Goal: Information Seeking & Learning: Check status

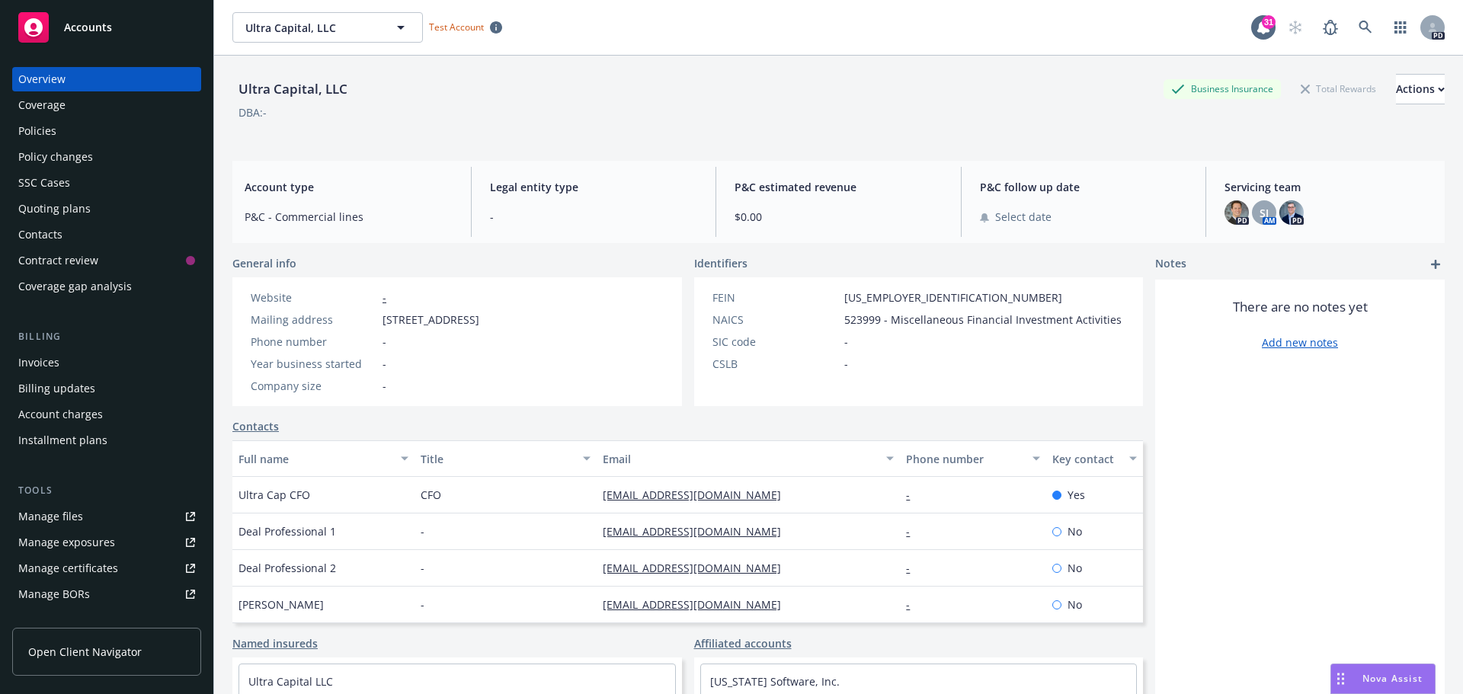
click at [87, 123] on div "Policies" at bounding box center [106, 131] width 177 height 24
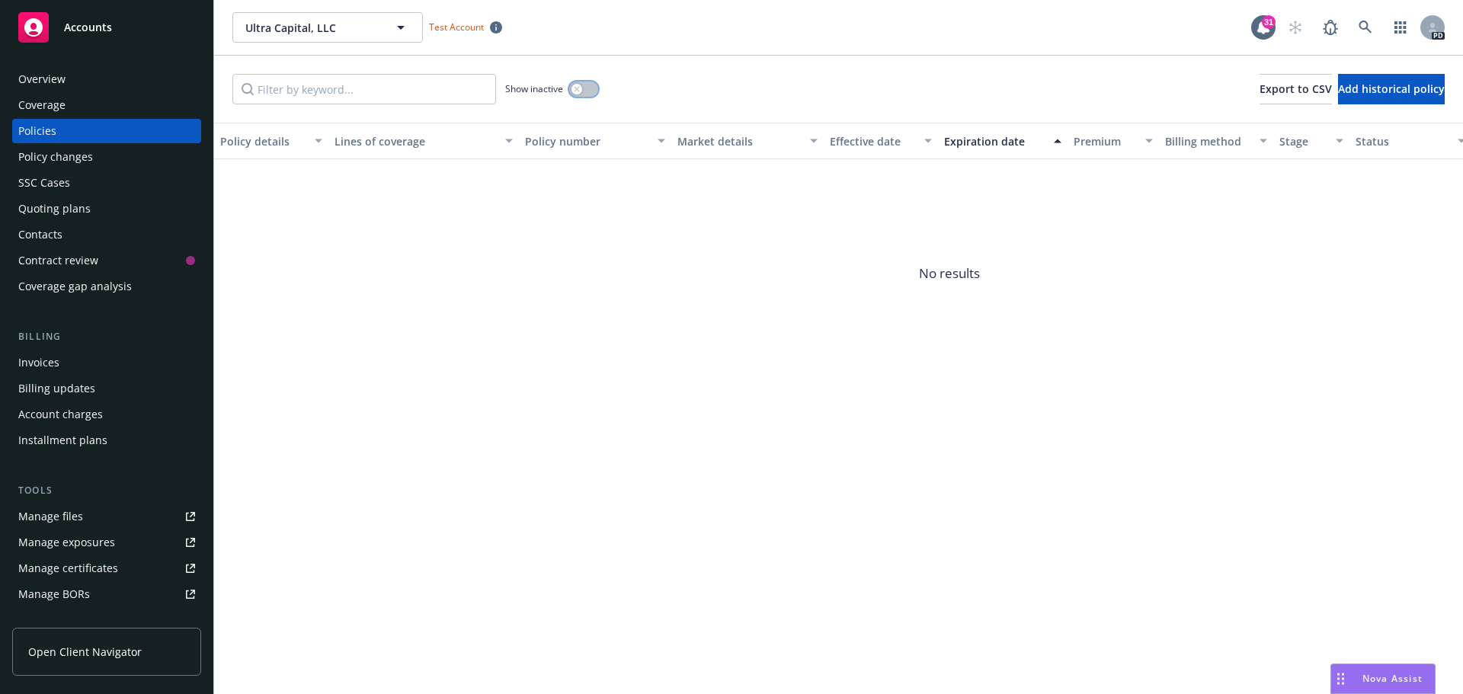
click at [582, 89] on div "button" at bounding box center [576, 89] width 11 height 11
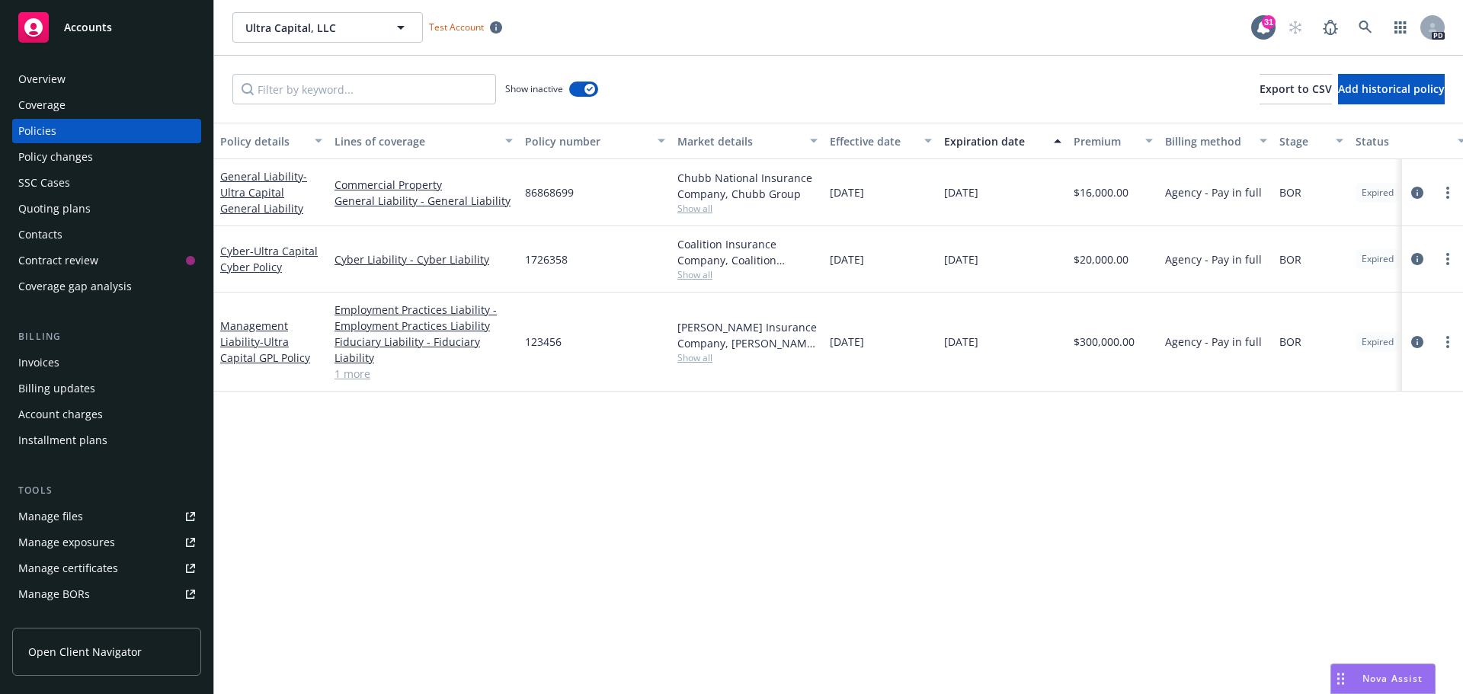
click at [75, 87] on div "Overview" at bounding box center [106, 79] width 177 height 24
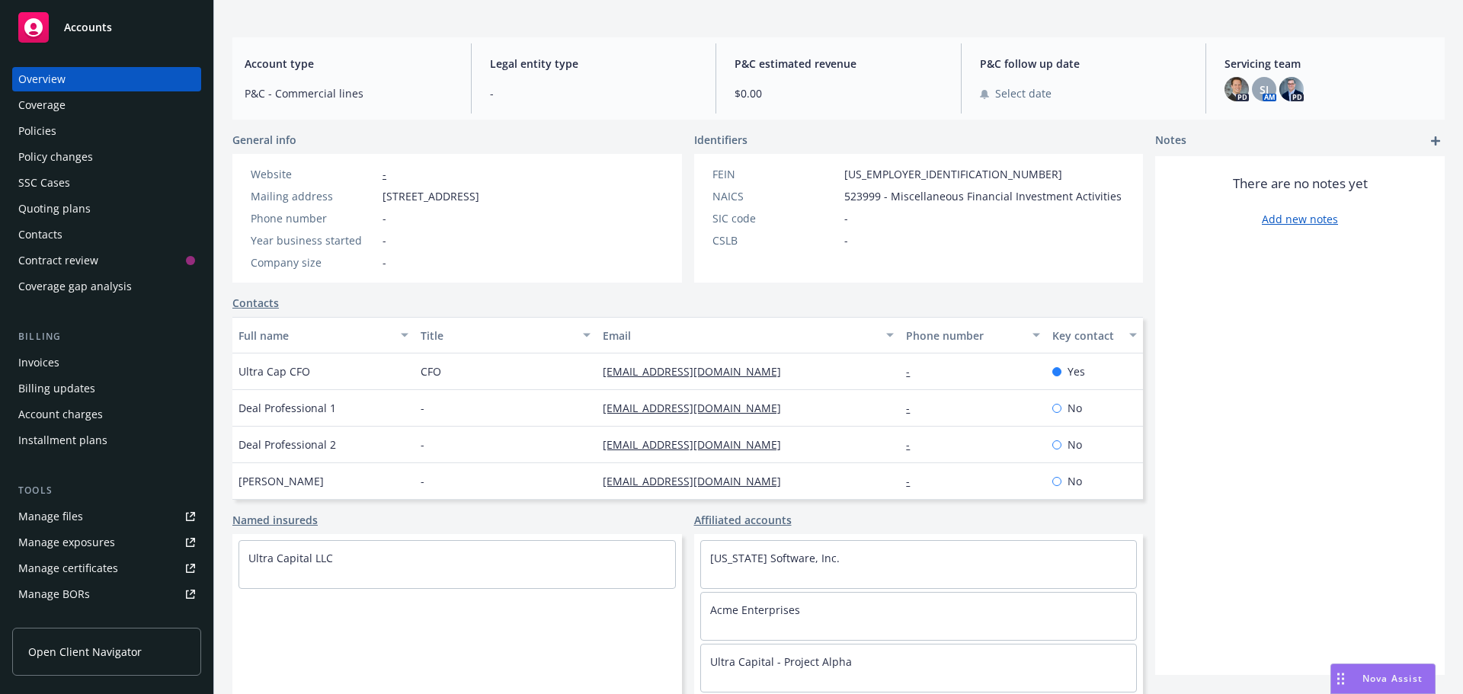
scroll to position [125, 0]
click at [762, 529] on link "[US_STATE] Software, Inc." at bounding box center [774, 556] width 129 height 14
click at [19, 123] on div "Policies" at bounding box center [37, 131] width 38 height 24
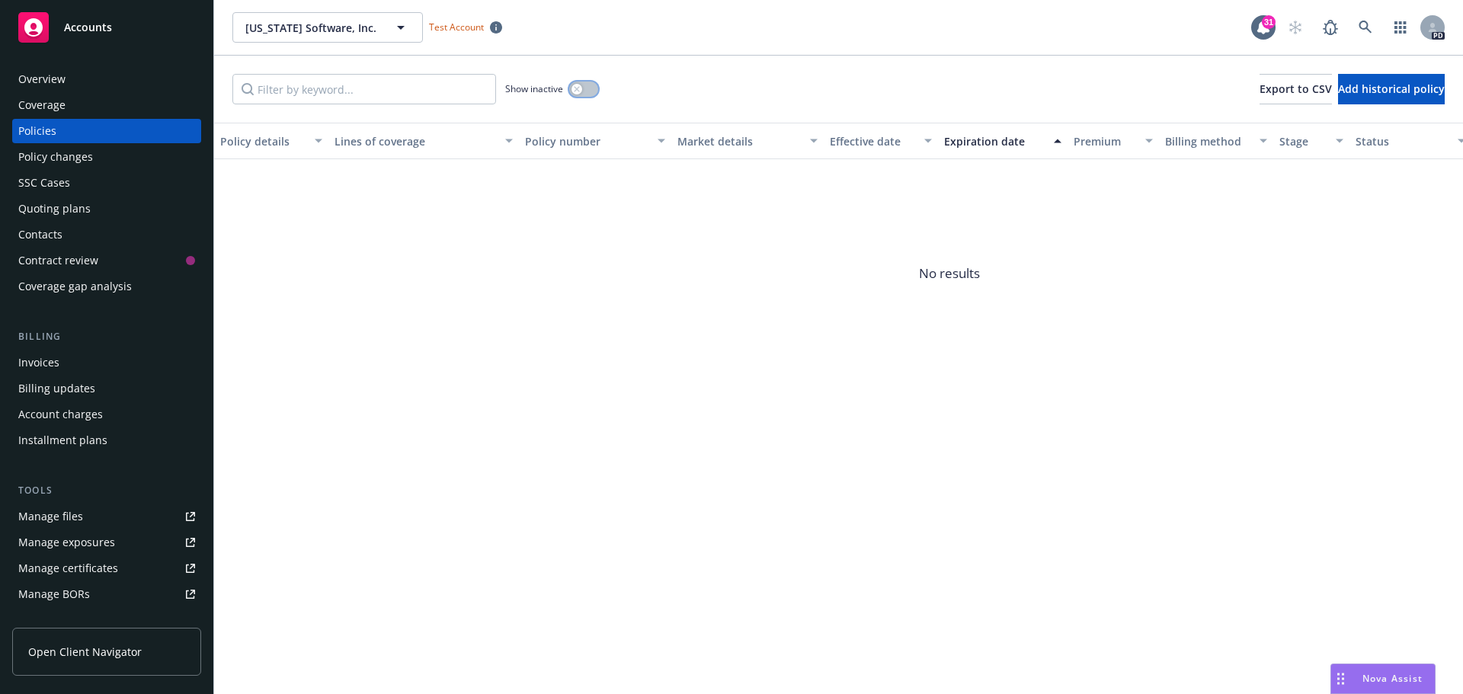
click at [572, 92] on div "button" at bounding box center [576, 89] width 11 height 11
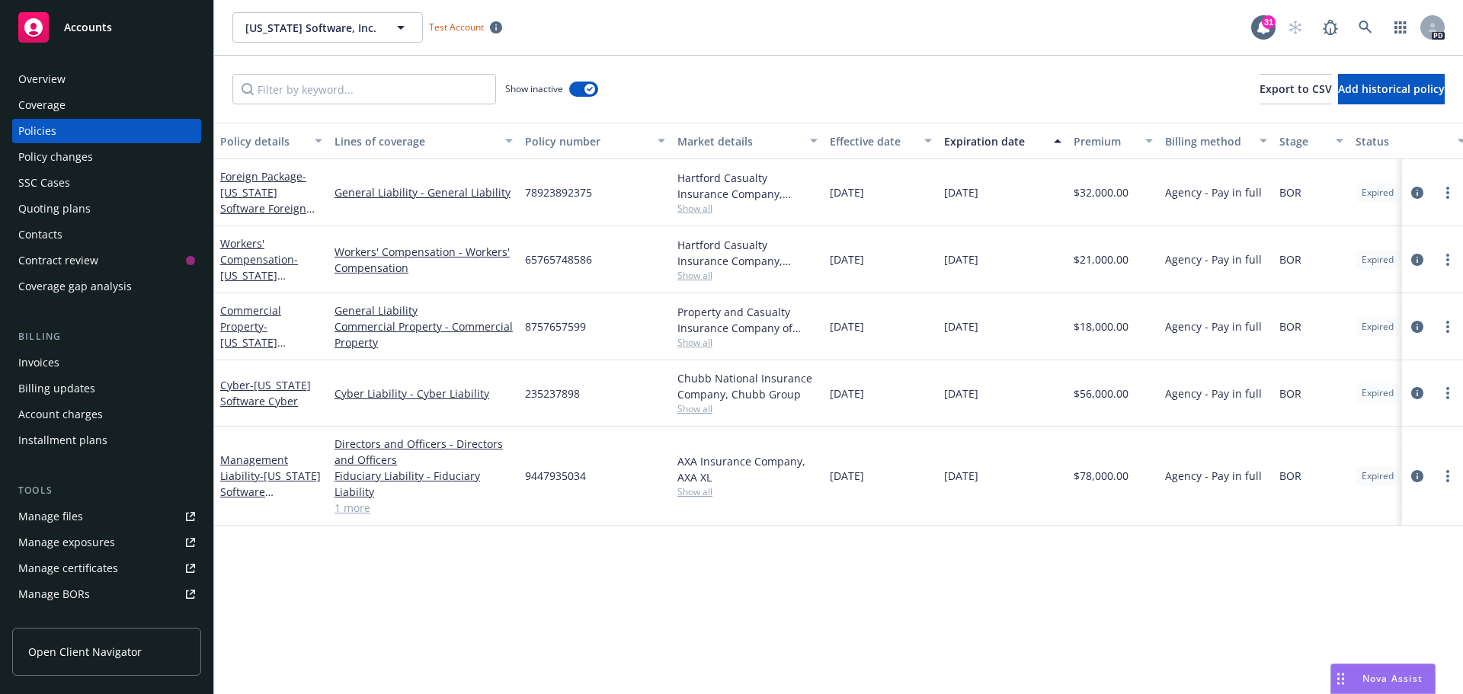
click at [74, 77] on div "Overview" at bounding box center [106, 79] width 177 height 24
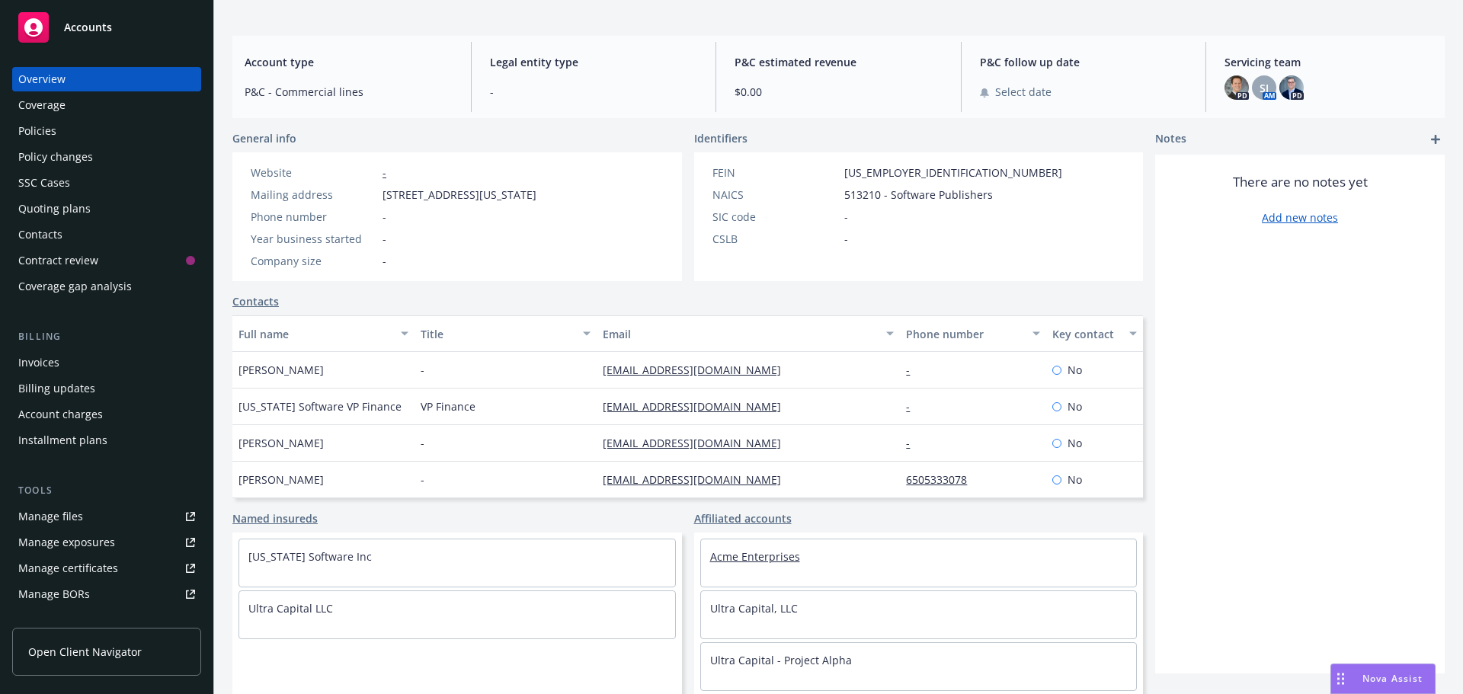
click at [746, 529] on link "Acme Enterprises" at bounding box center [755, 556] width 90 height 14
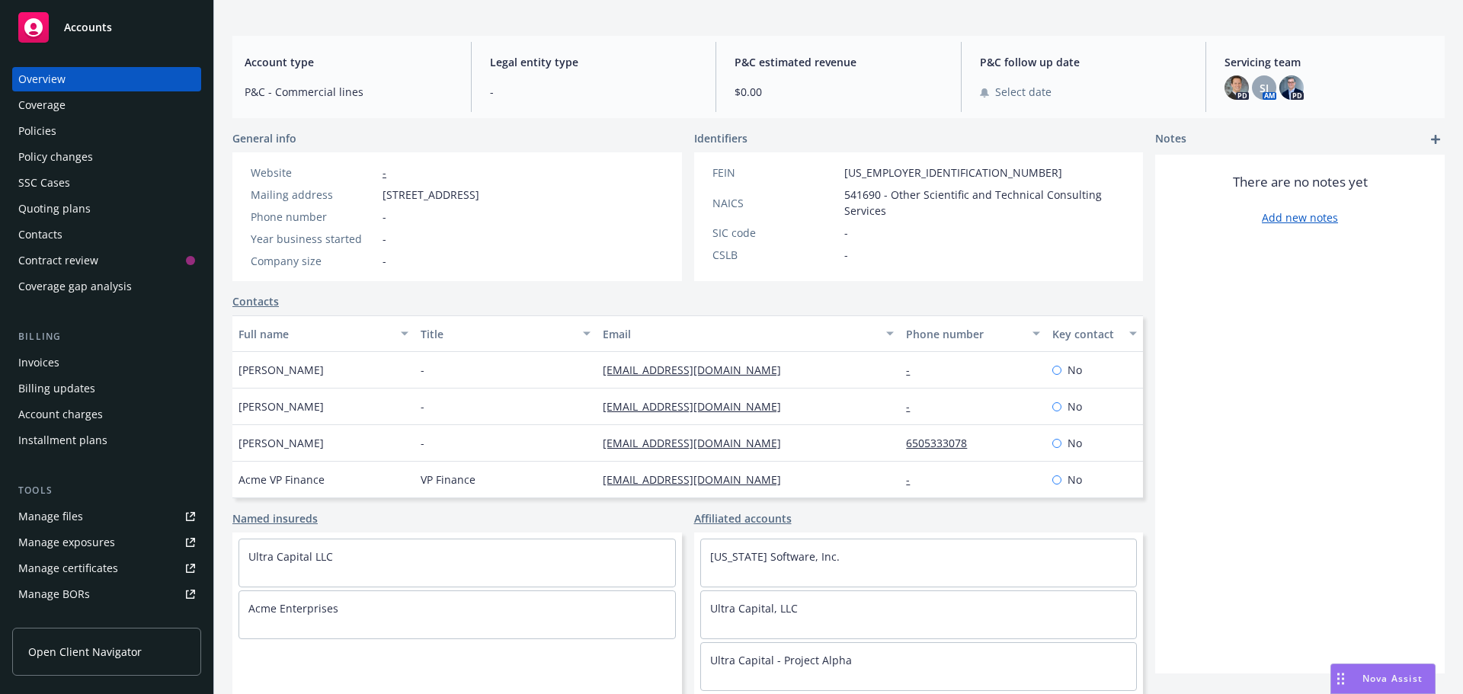
click at [40, 129] on div "Policies" at bounding box center [37, 131] width 38 height 24
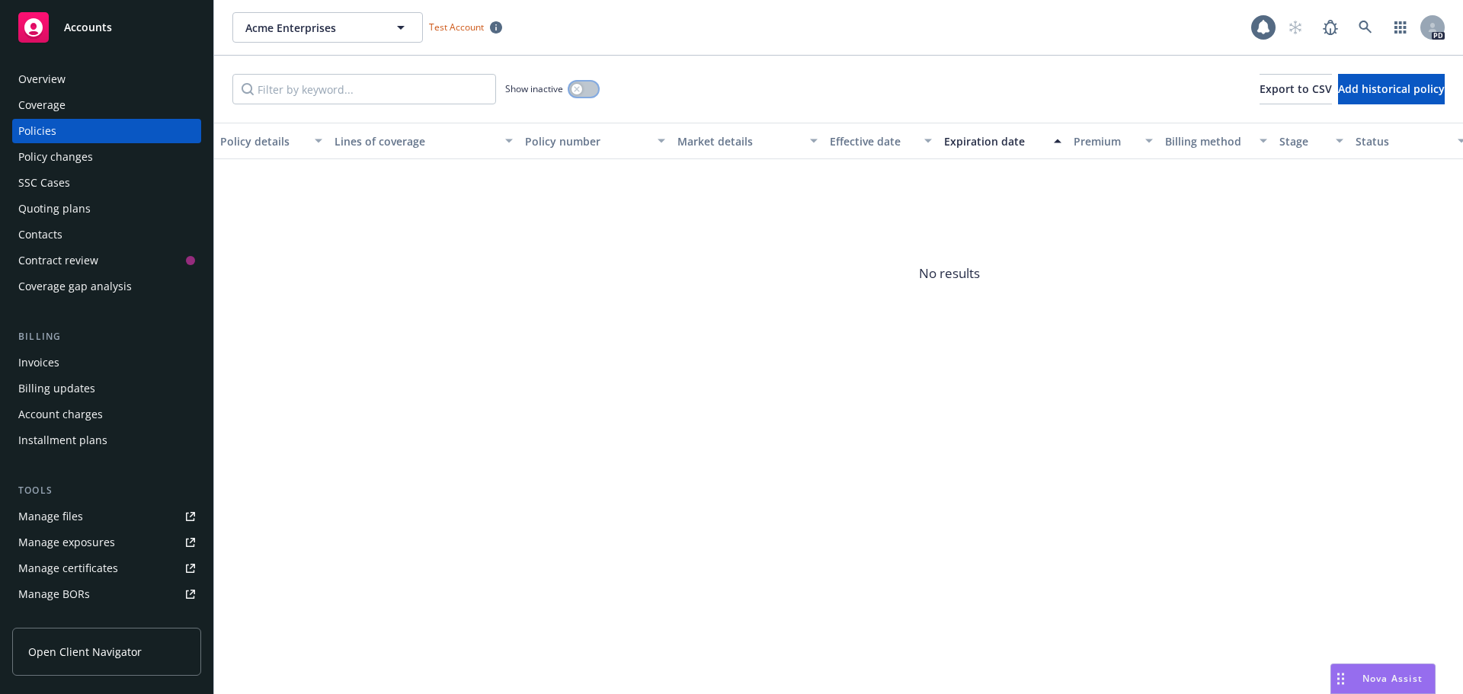
click at [574, 87] on icon "button" at bounding box center [577, 89] width 6 height 6
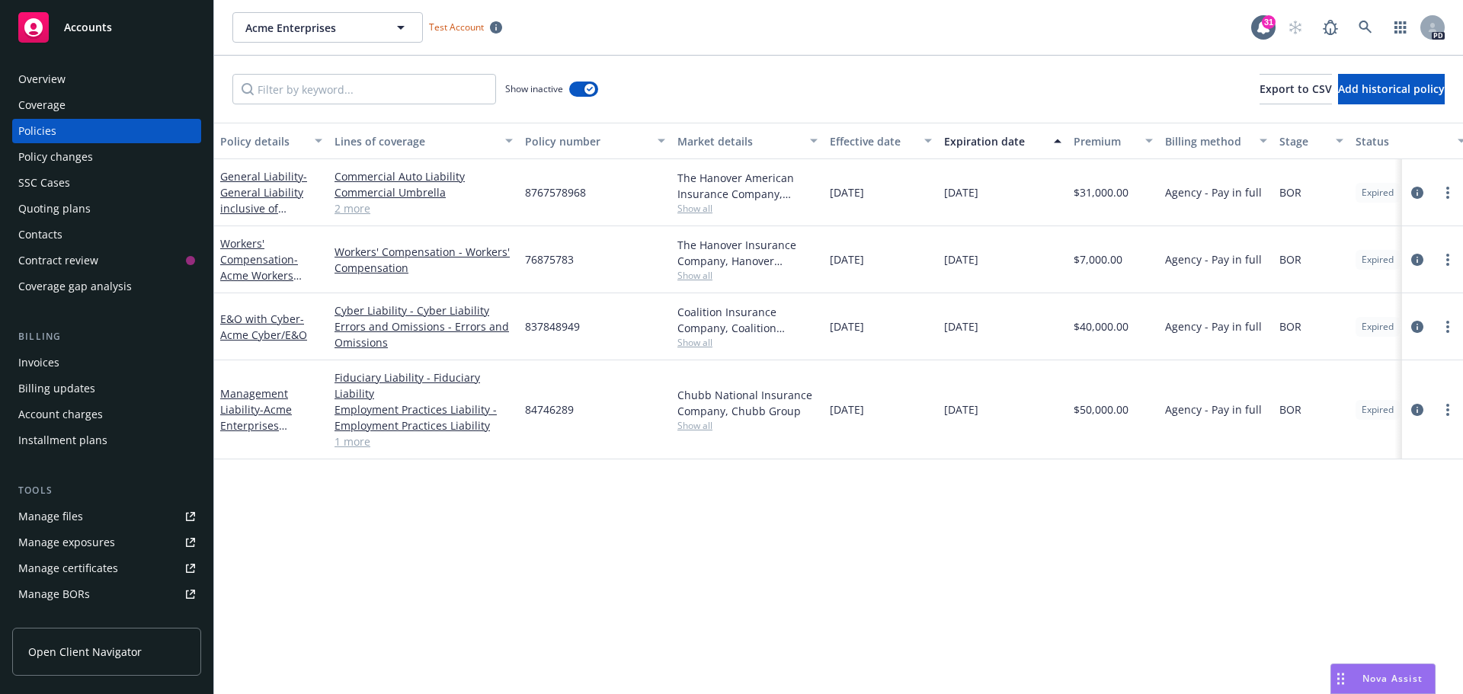
click at [49, 76] on div "Overview" at bounding box center [41, 79] width 47 height 24
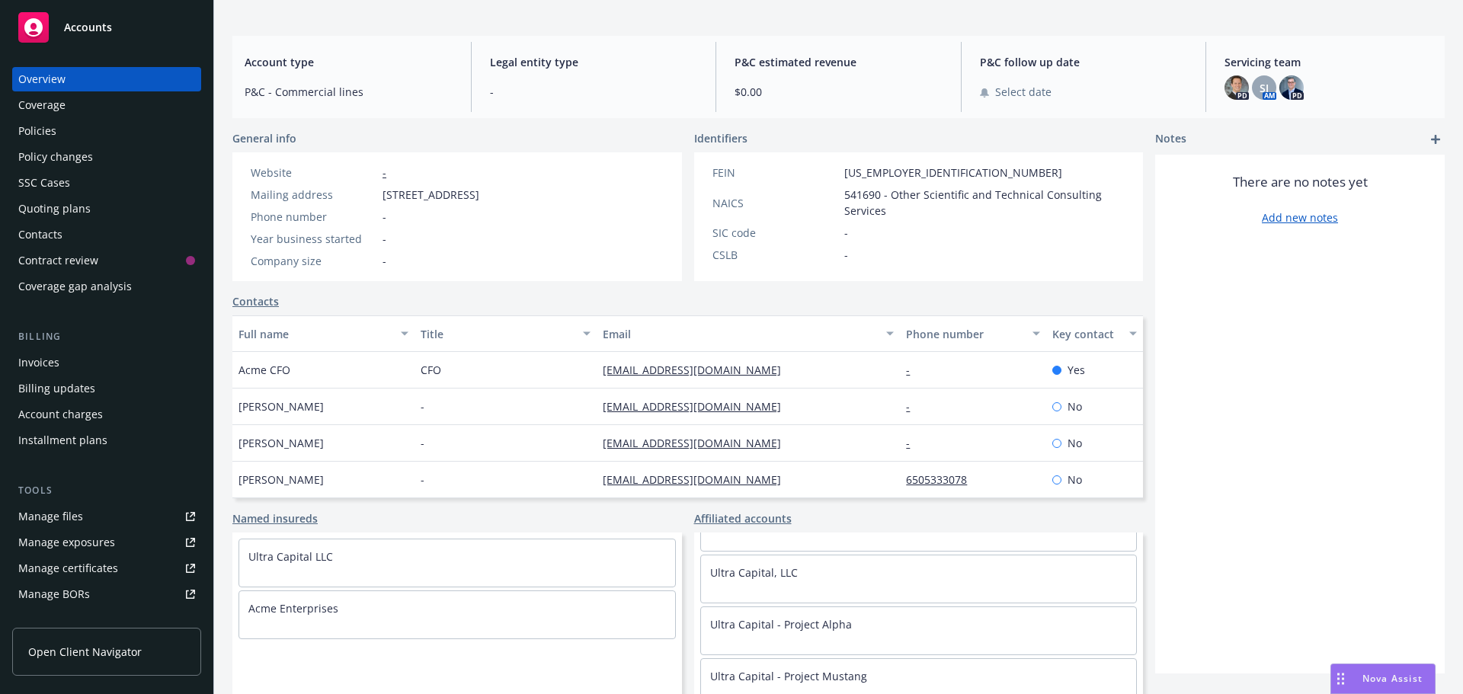
scroll to position [55, 0]
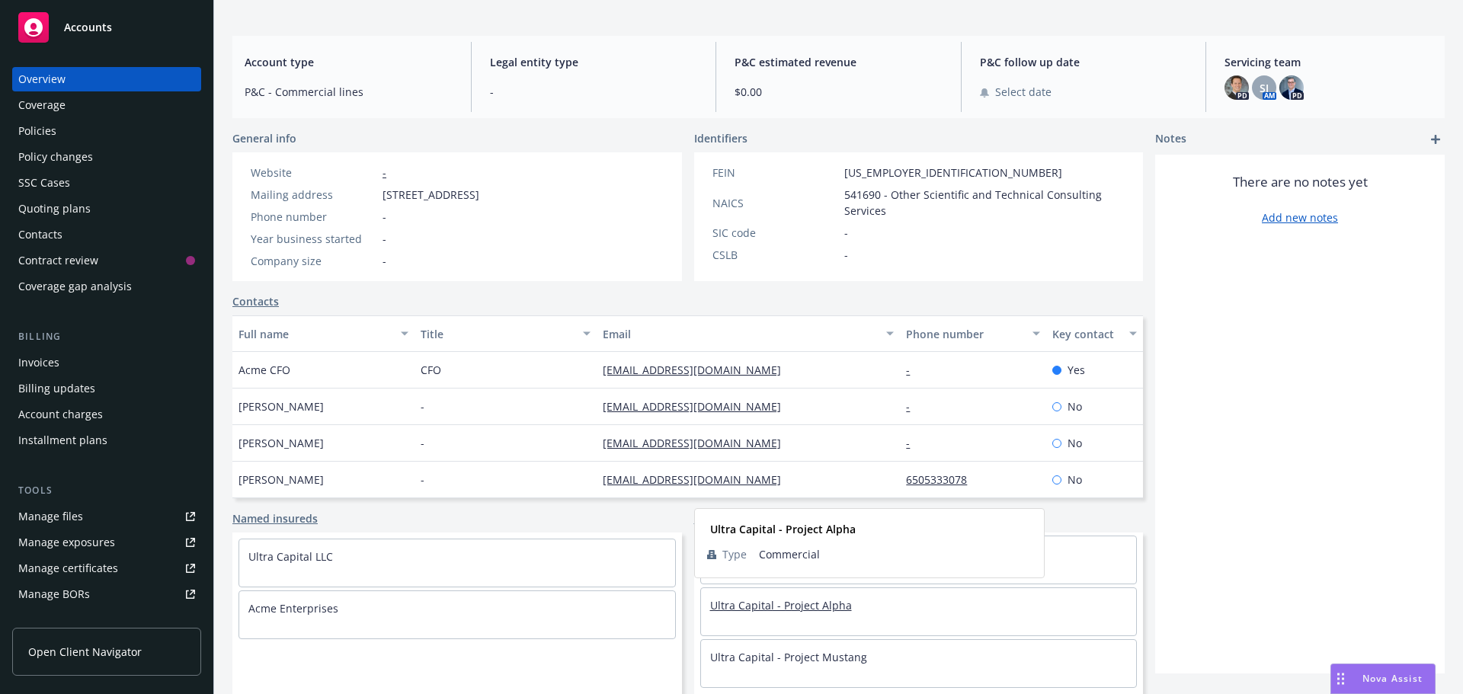
click at [740, 529] on link "Ultra Capital - Project Alpha" at bounding box center [781, 605] width 142 height 14
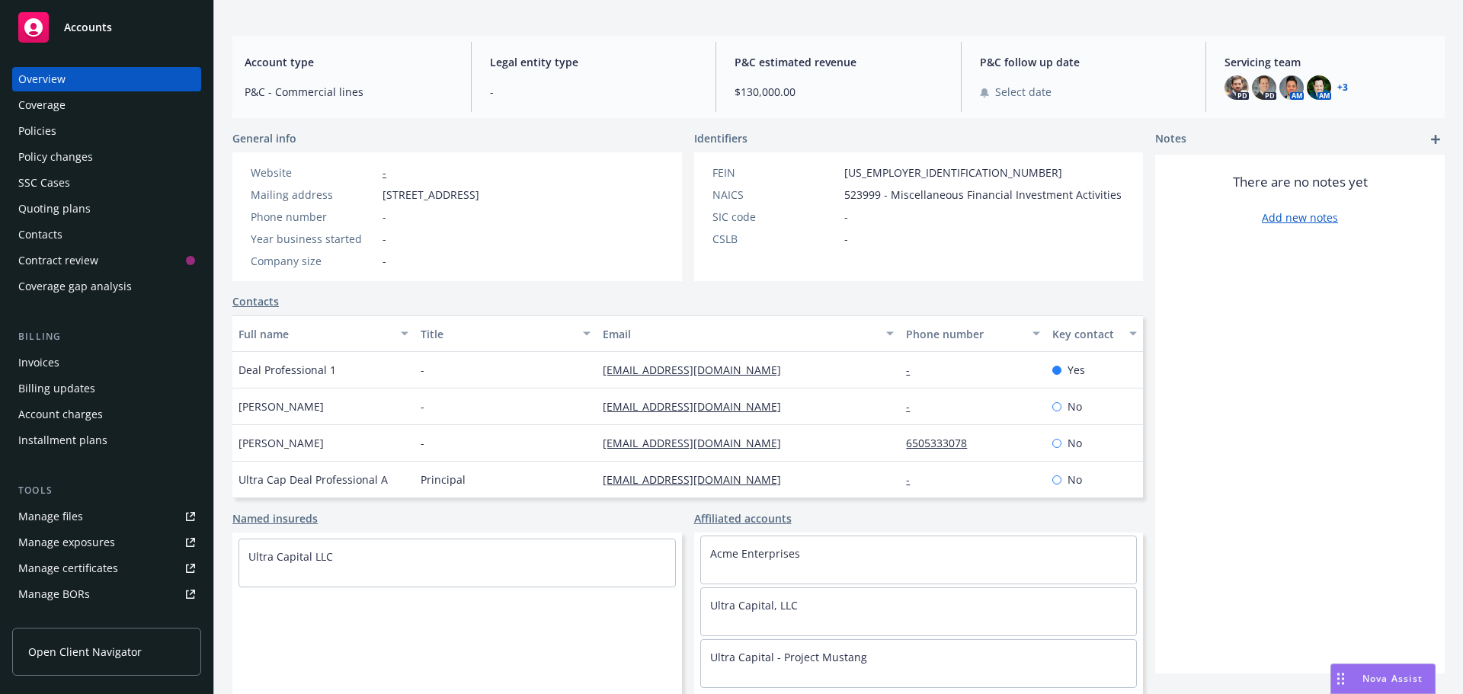
click at [62, 131] on div "Policies" at bounding box center [106, 131] width 177 height 24
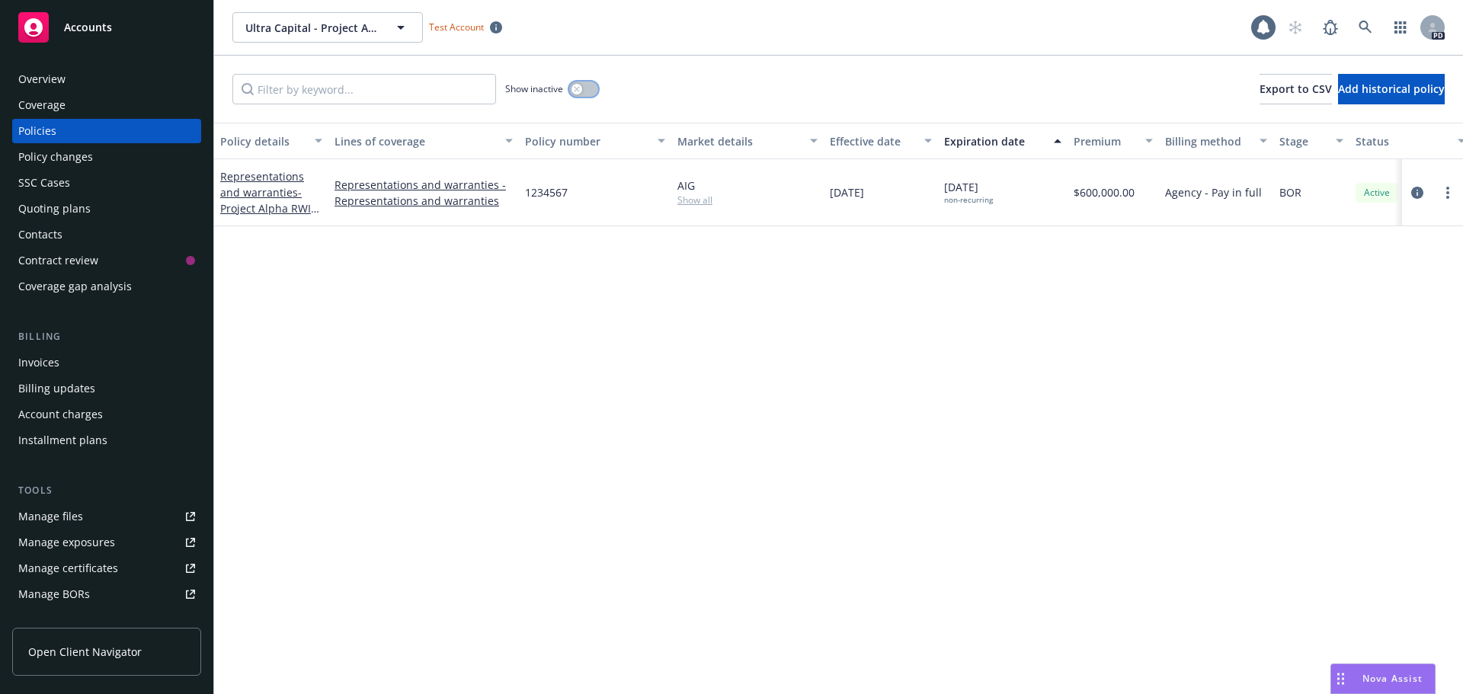
click at [577, 88] on icon "button" at bounding box center [576, 88] width 5 height 5
click at [60, 80] on div "Overview" at bounding box center [41, 79] width 47 height 24
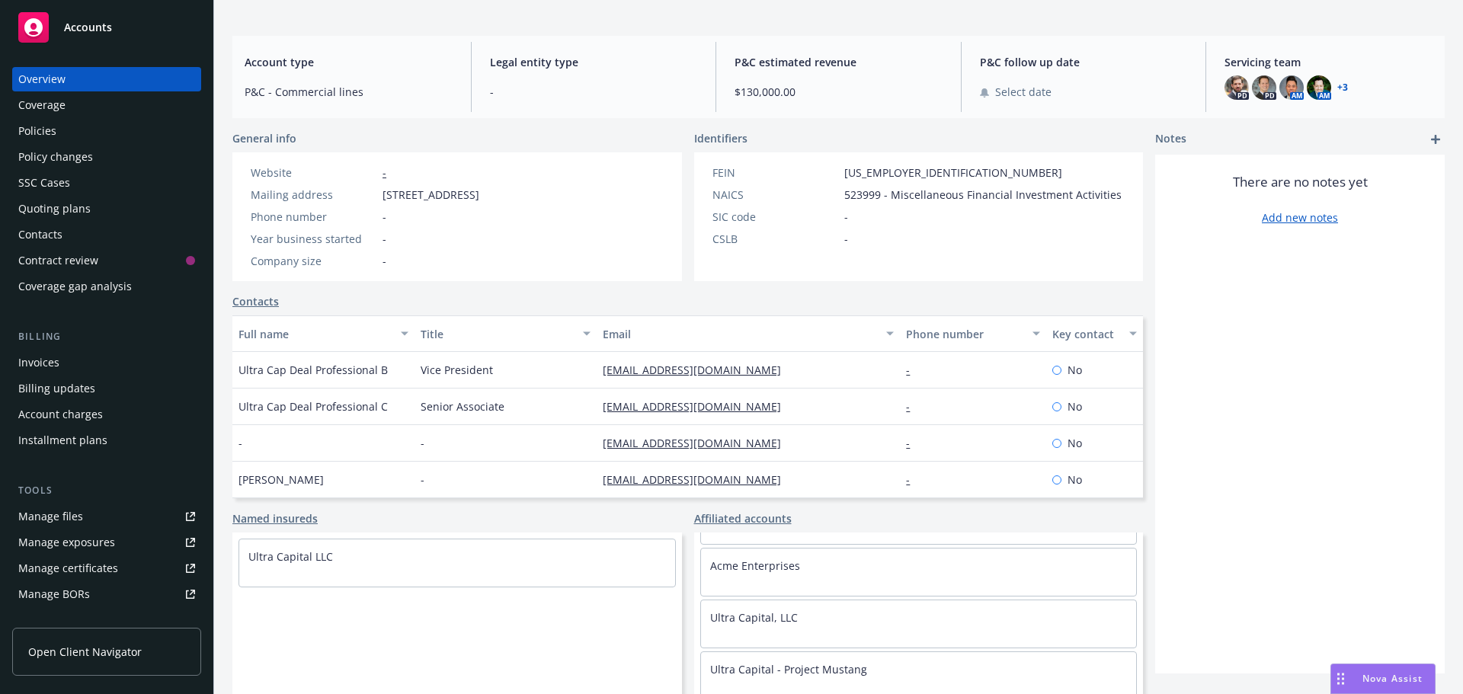
scroll to position [55, 0]
click at [805, 529] on link "Ultra Capital - Project Mustang" at bounding box center [788, 657] width 157 height 14
click at [63, 129] on div "Policies" at bounding box center [106, 131] width 177 height 24
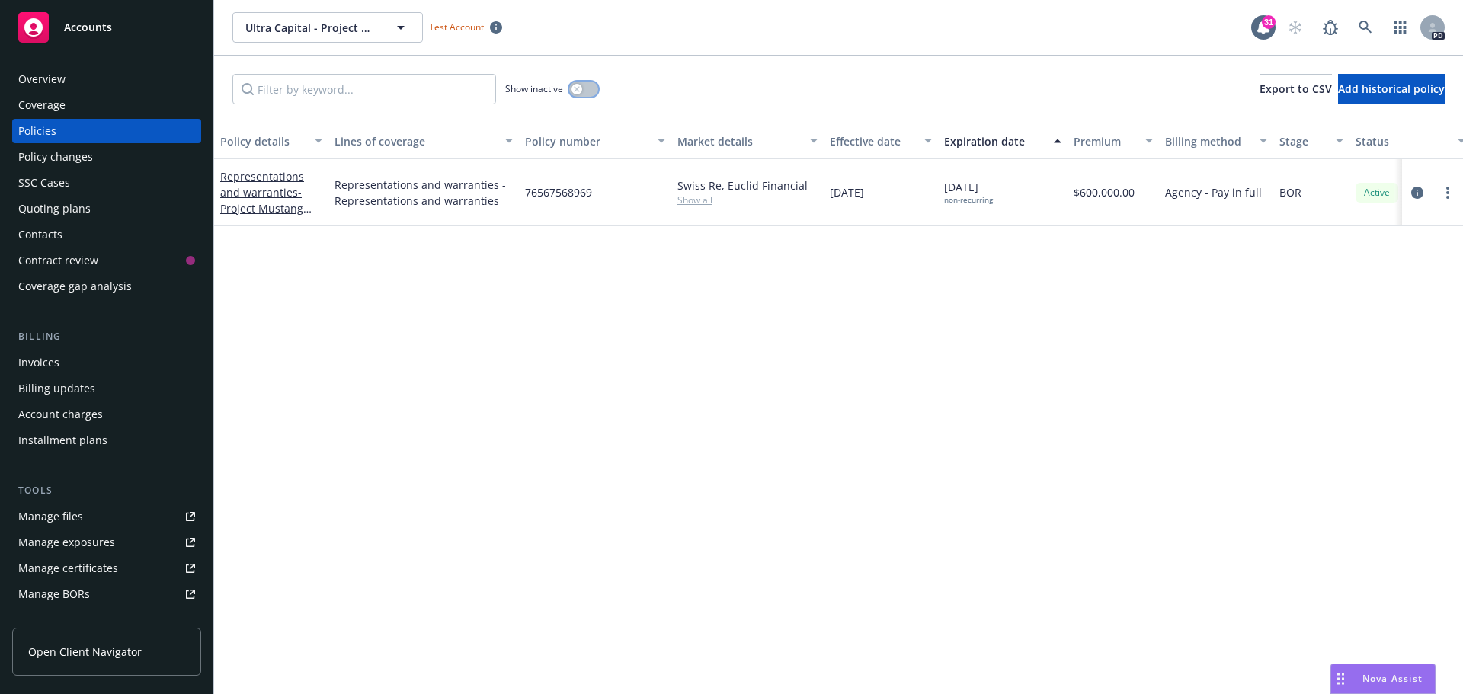
click at [577, 89] on icon "button" at bounding box center [576, 88] width 5 height 5
click at [53, 78] on div "Overview" at bounding box center [41, 79] width 47 height 24
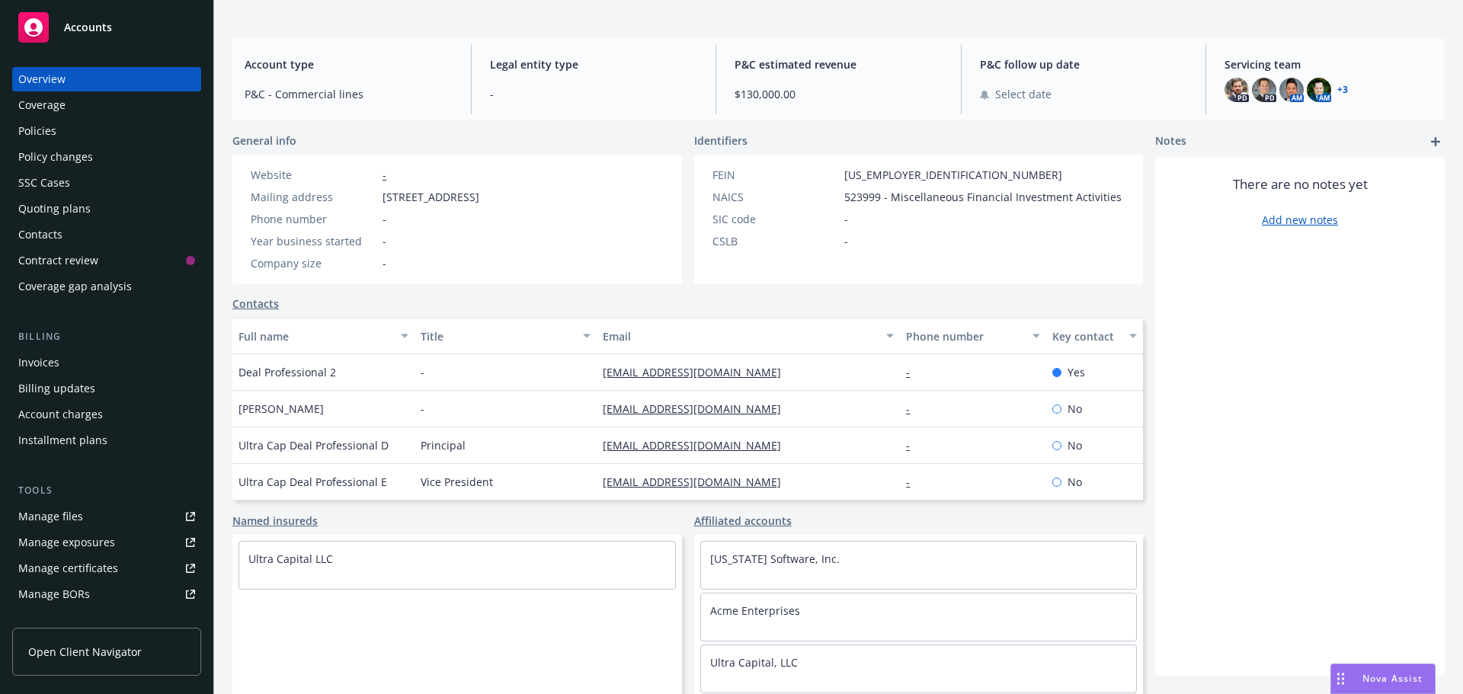
scroll to position [125, 0]
click at [750, 529] on link "Acme Enterprises" at bounding box center [755, 608] width 90 height 14
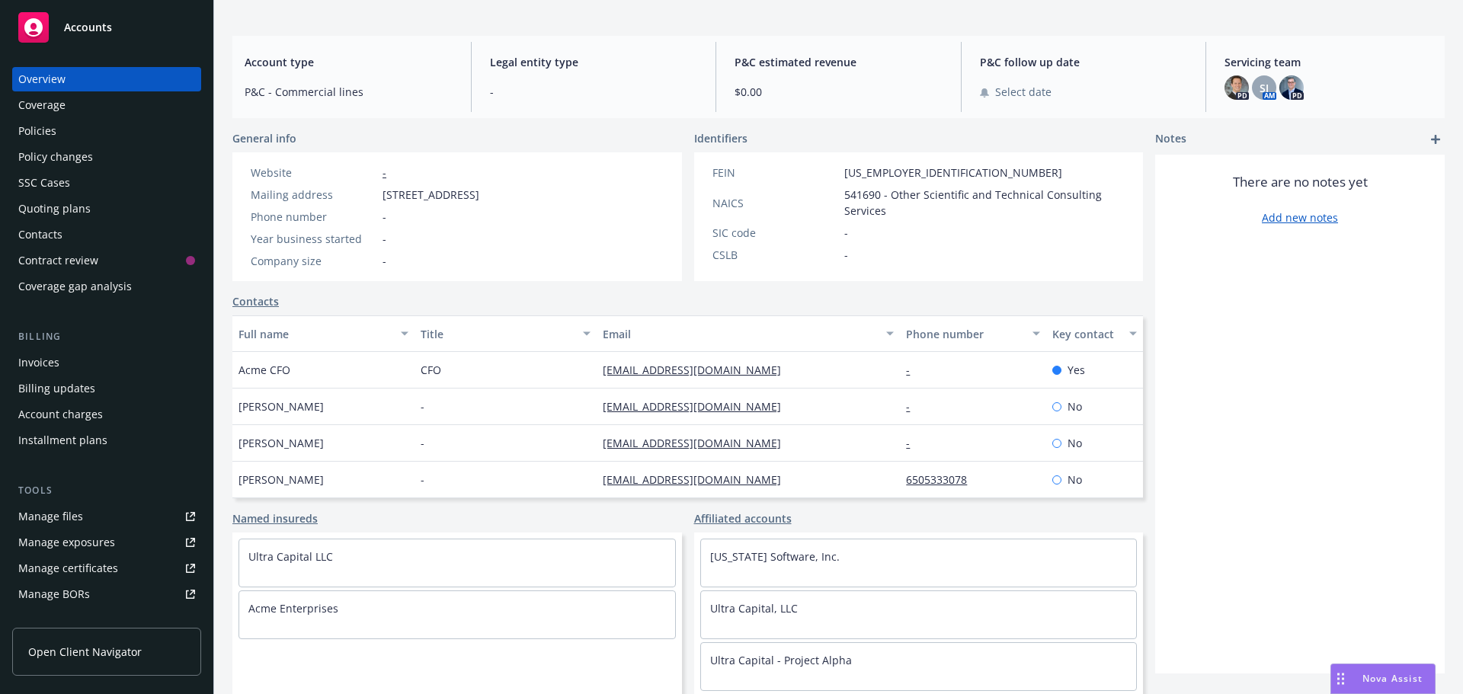
click at [83, 127] on div "Policies" at bounding box center [106, 131] width 177 height 24
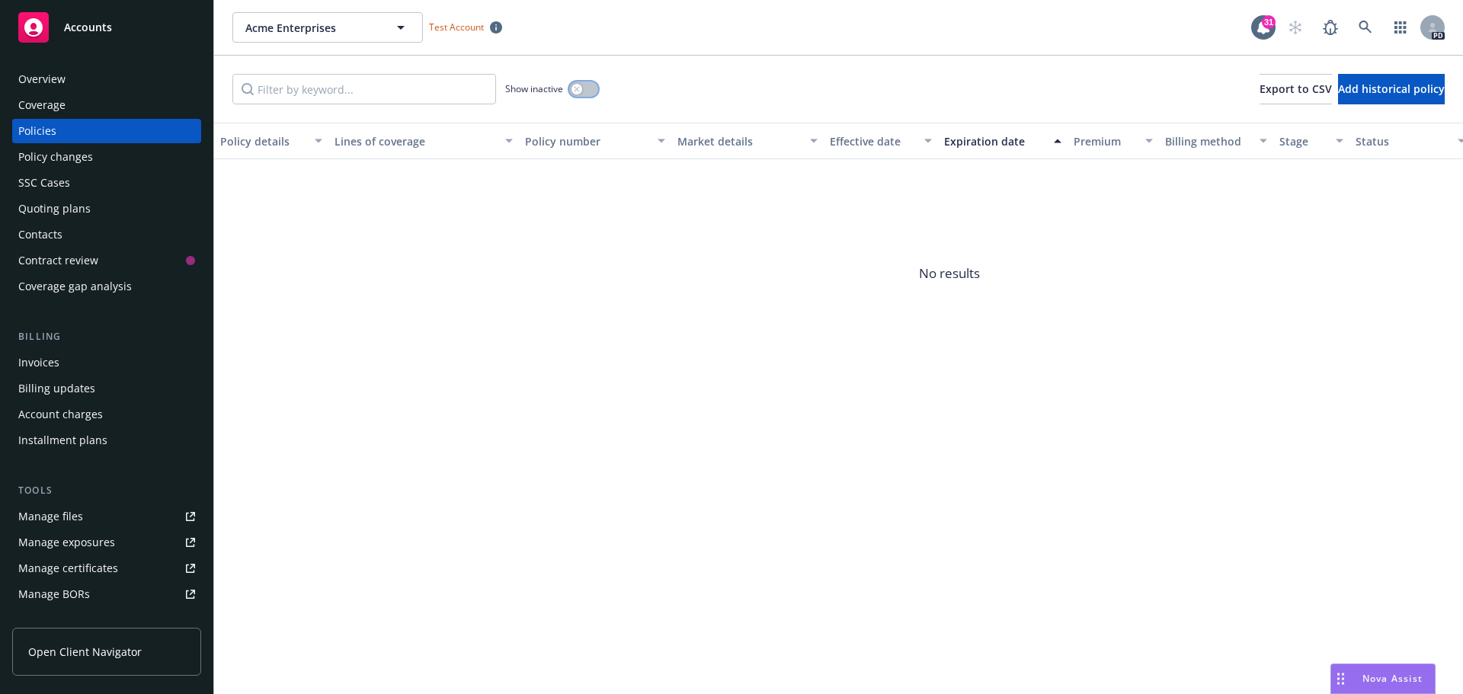
click at [579, 92] on div "button" at bounding box center [576, 89] width 11 height 11
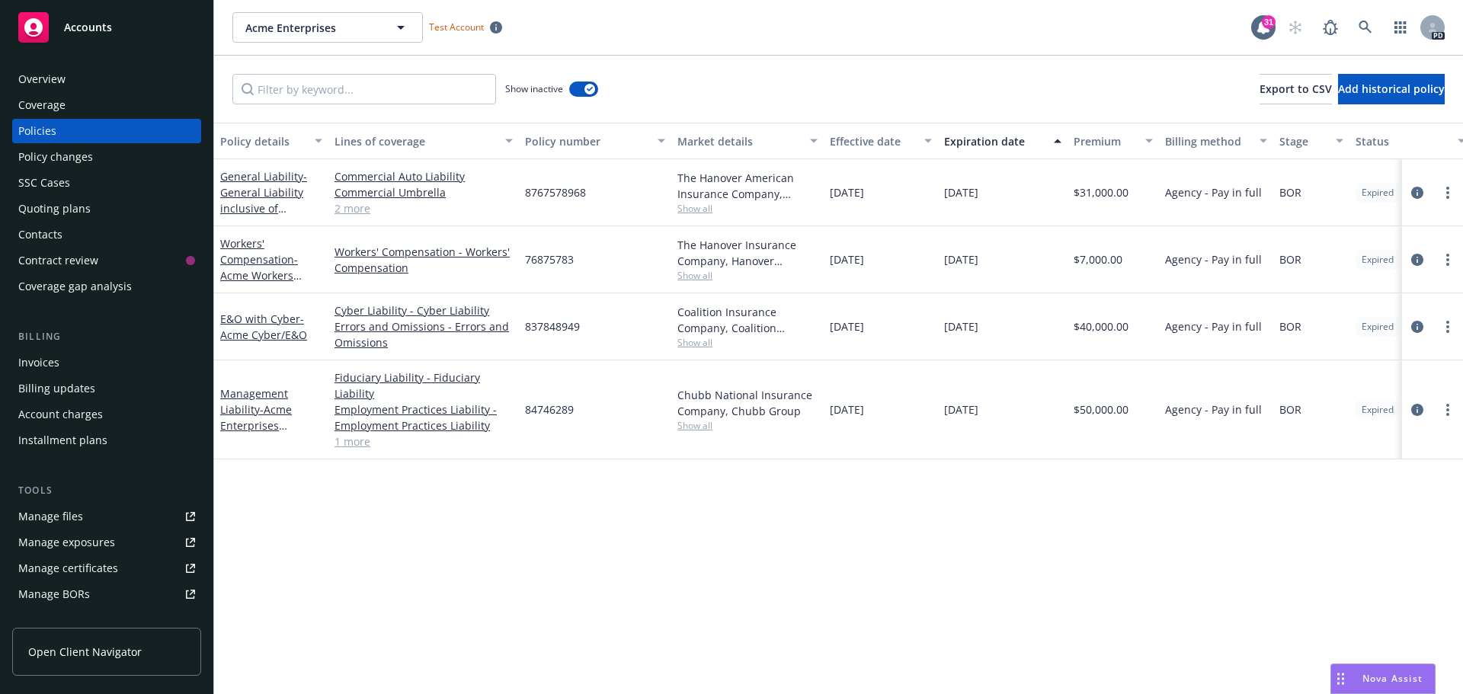
click at [978, 190] on span "[DATE]" at bounding box center [961, 192] width 34 height 16
click at [1169, 188] on link "more" at bounding box center [1447, 193] width 18 height 18
click at [1045, 91] on div "Show inactive Export to CSV Add historical policy" at bounding box center [838, 89] width 1248 height 67
click at [251, 181] on link "General Liability - General Liability inclusive of Property, Auto & Umbrella" at bounding box center [263, 208] width 87 height 78
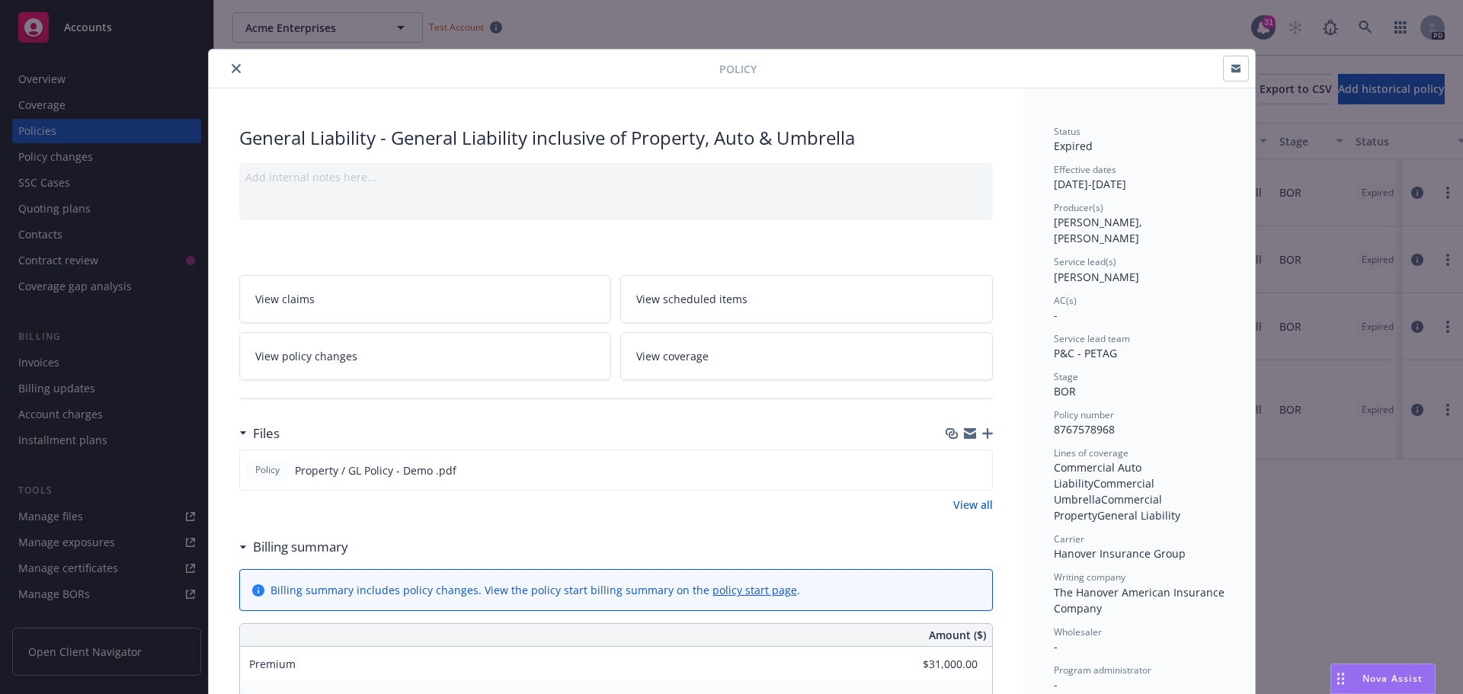
click at [1095, 181] on div "Effective dates [DATE] - [DATE]" at bounding box center [1138, 177] width 171 height 29
click at [221, 62] on div at bounding box center [467, 68] width 504 height 18
click at [235, 66] on button "close" at bounding box center [236, 68] width 18 height 18
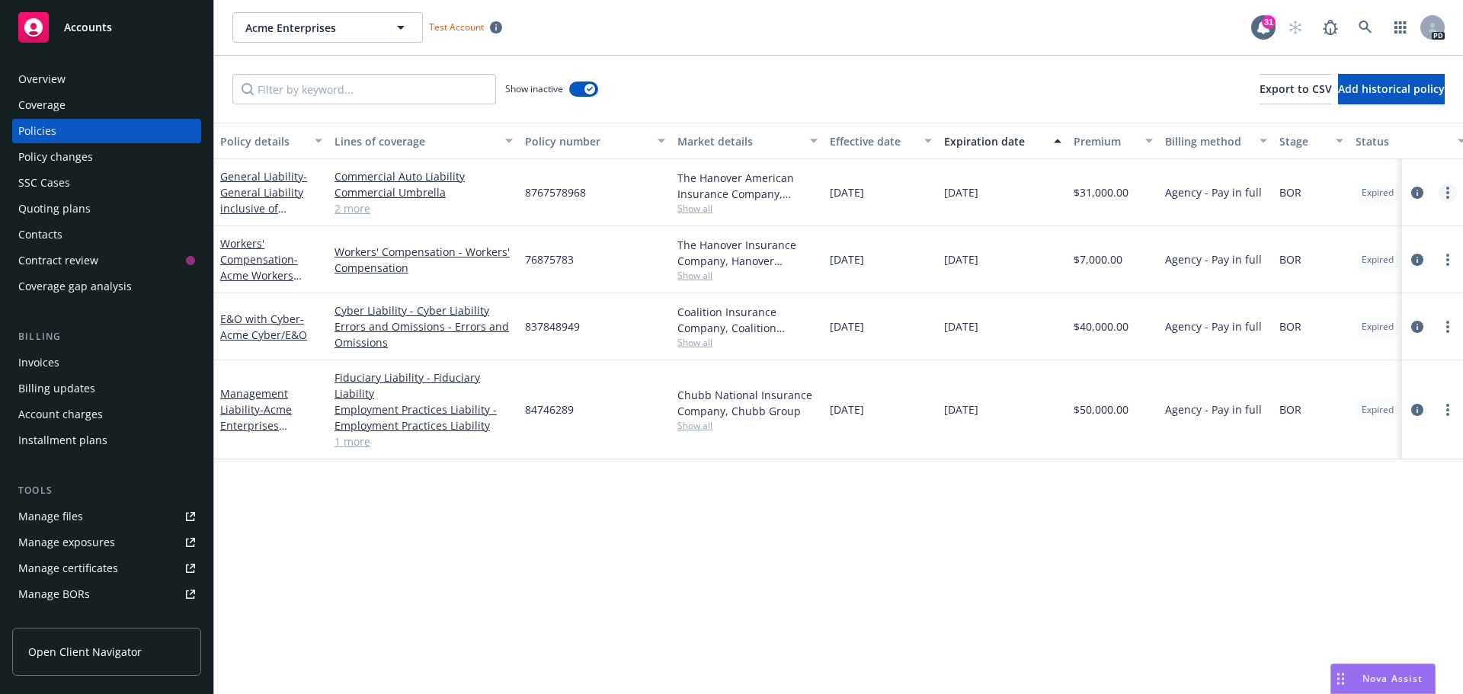
click at [1169, 185] on link "more" at bounding box center [1447, 193] width 18 height 18
click at [840, 93] on div "Show inactive Export to CSV Add historical policy" at bounding box center [838, 89] width 1248 height 67
click at [345, 209] on link "2 more" at bounding box center [423, 208] width 178 height 16
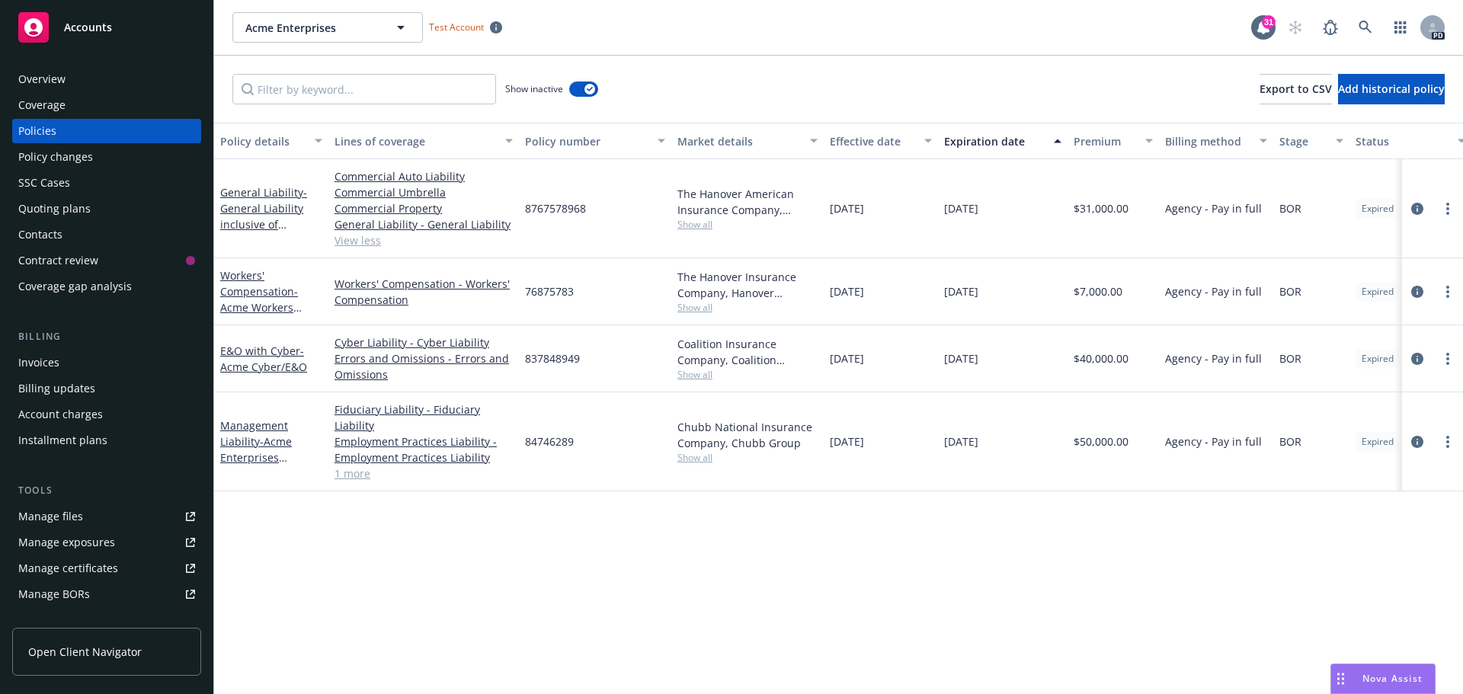
click at [969, 209] on span "[DATE]" at bounding box center [961, 208] width 34 height 16
click at [689, 226] on span "Show all" at bounding box center [747, 224] width 140 height 13
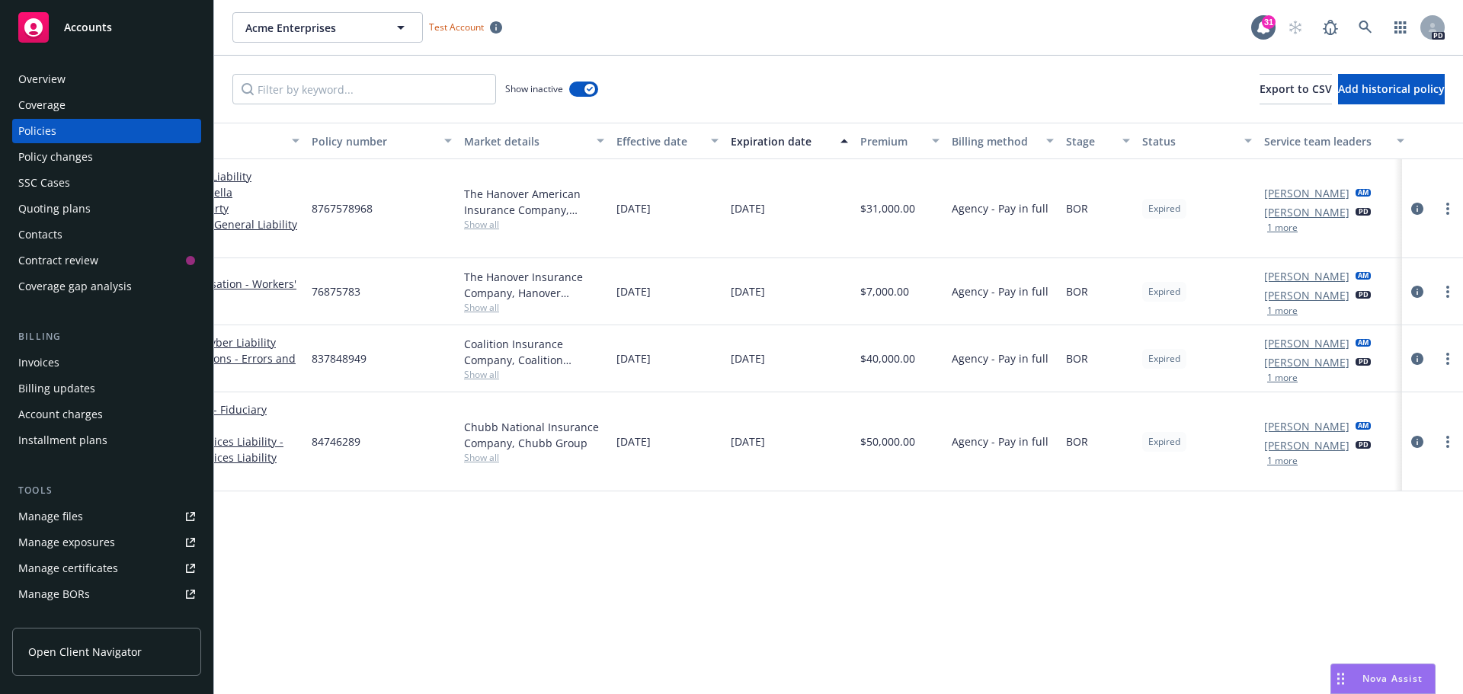
scroll to position [0, 222]
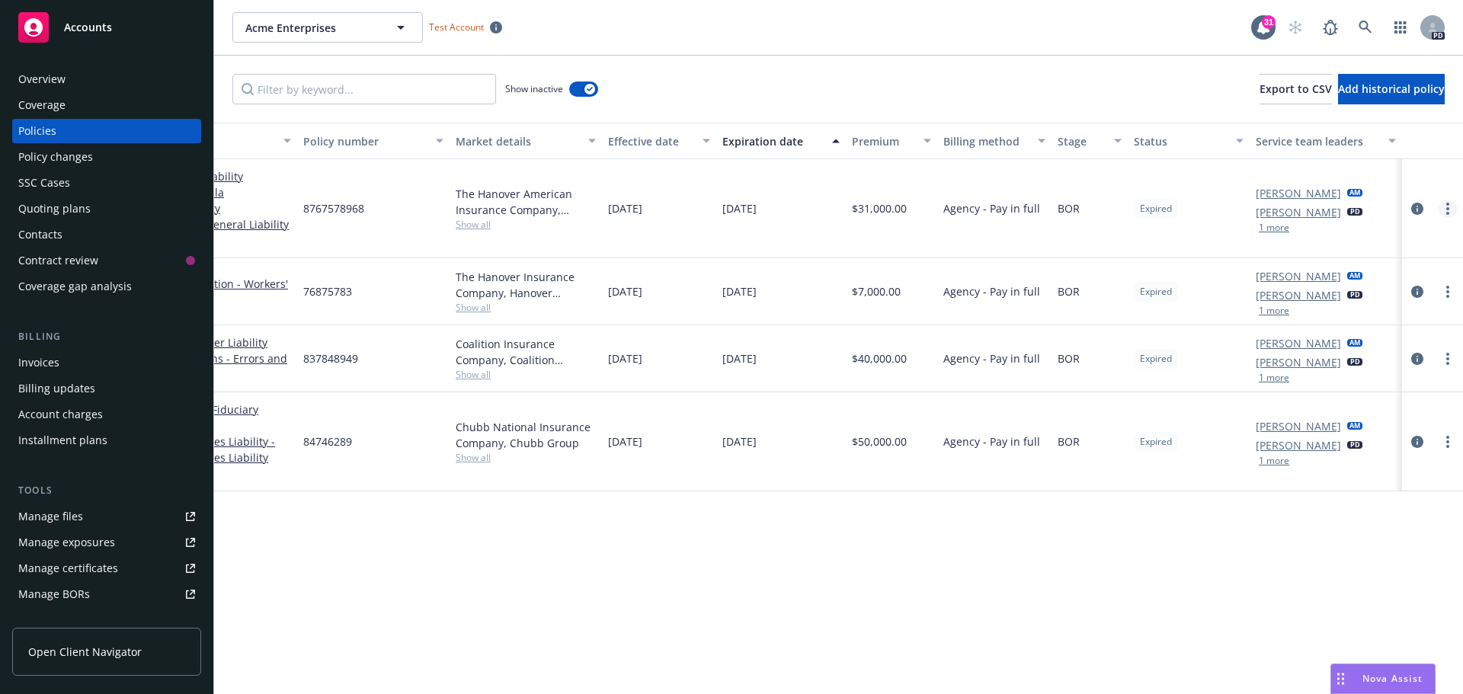
click at [1169, 208] on icon "more" at bounding box center [1447, 209] width 3 height 12
click at [1032, 526] on div "Policy details Lines of coverage Policy number Market details Effective date Ex…" at bounding box center [838, 408] width 1248 height 571
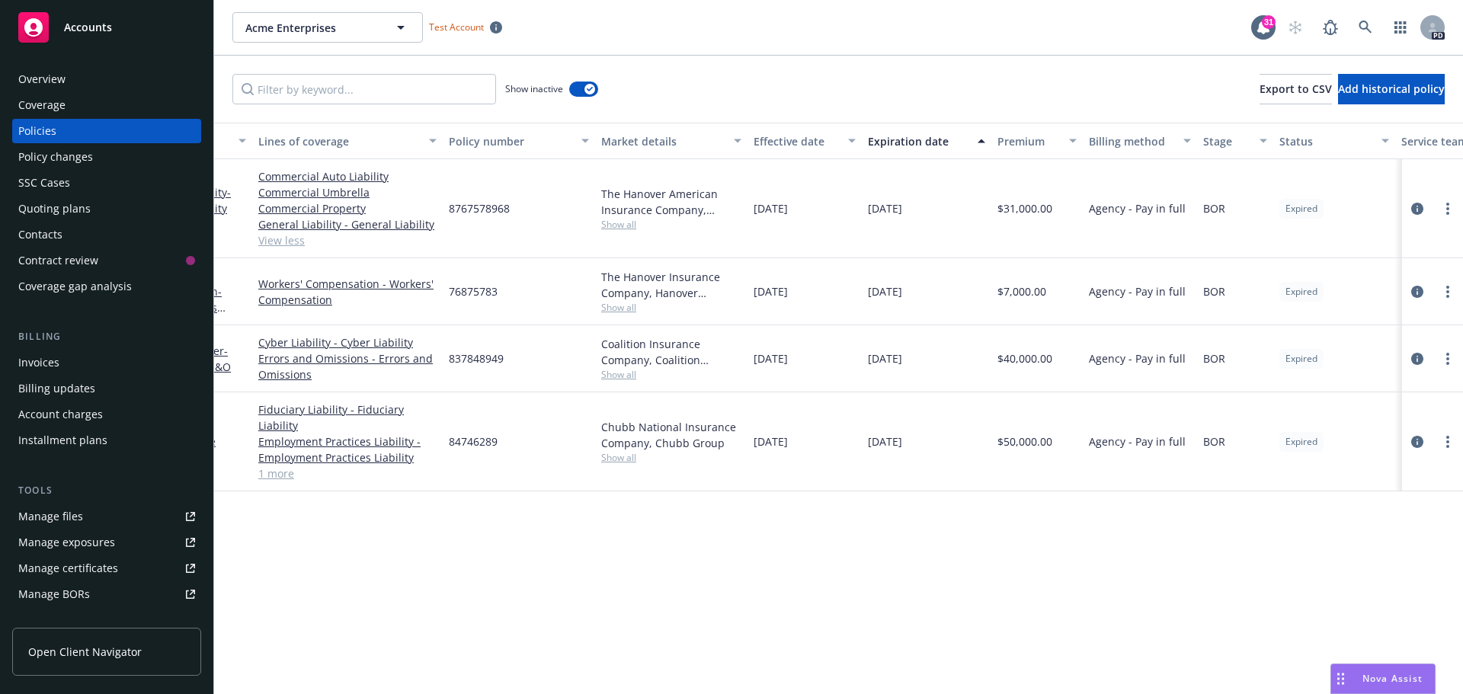
scroll to position [0, 0]
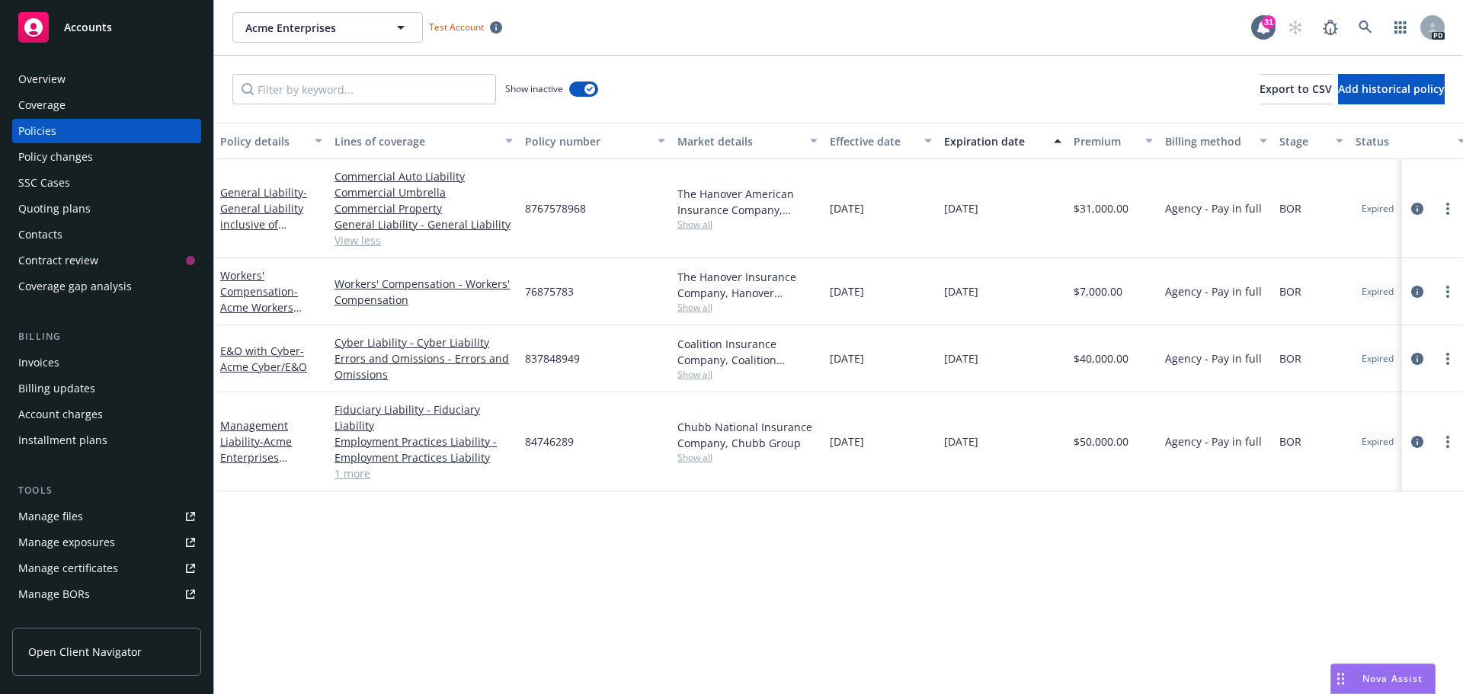
click at [37, 160] on div "Policy changes" at bounding box center [55, 157] width 75 height 24
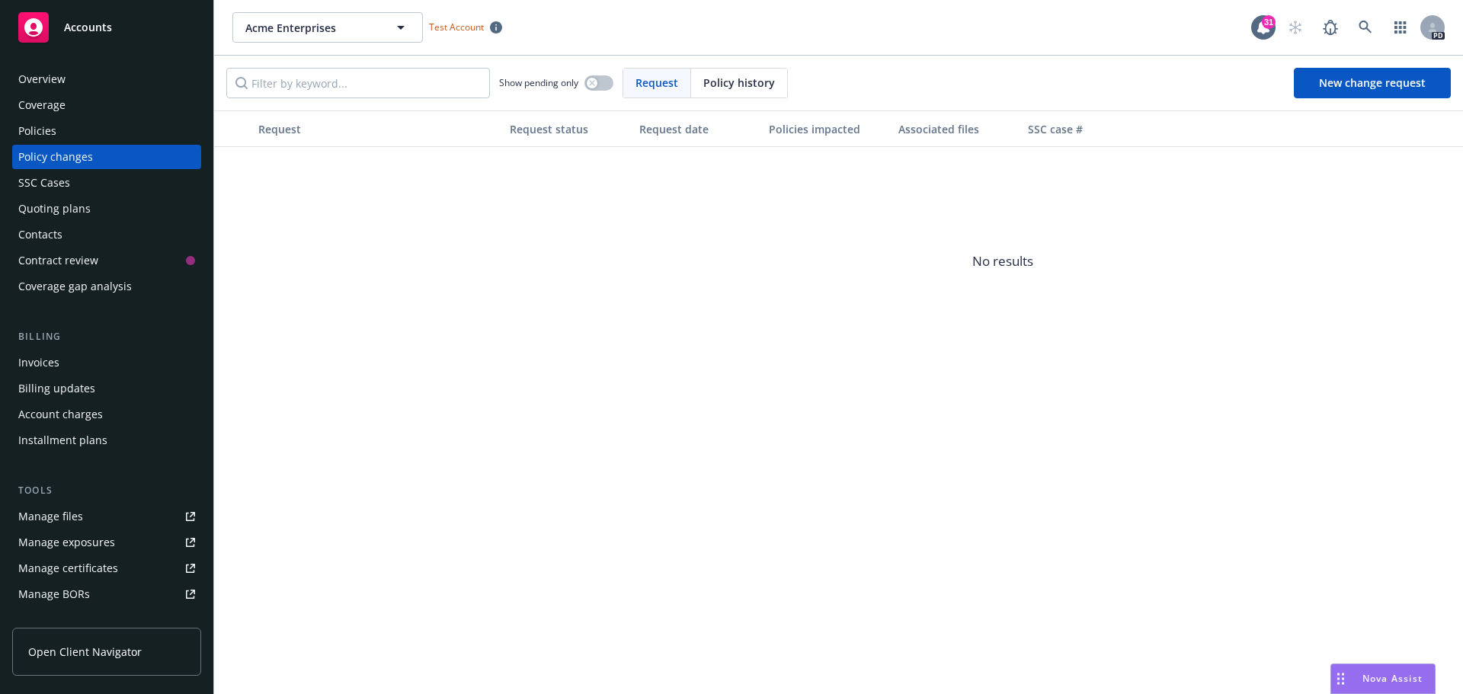
click at [740, 85] on span "Policy history" at bounding box center [739, 83] width 72 height 16
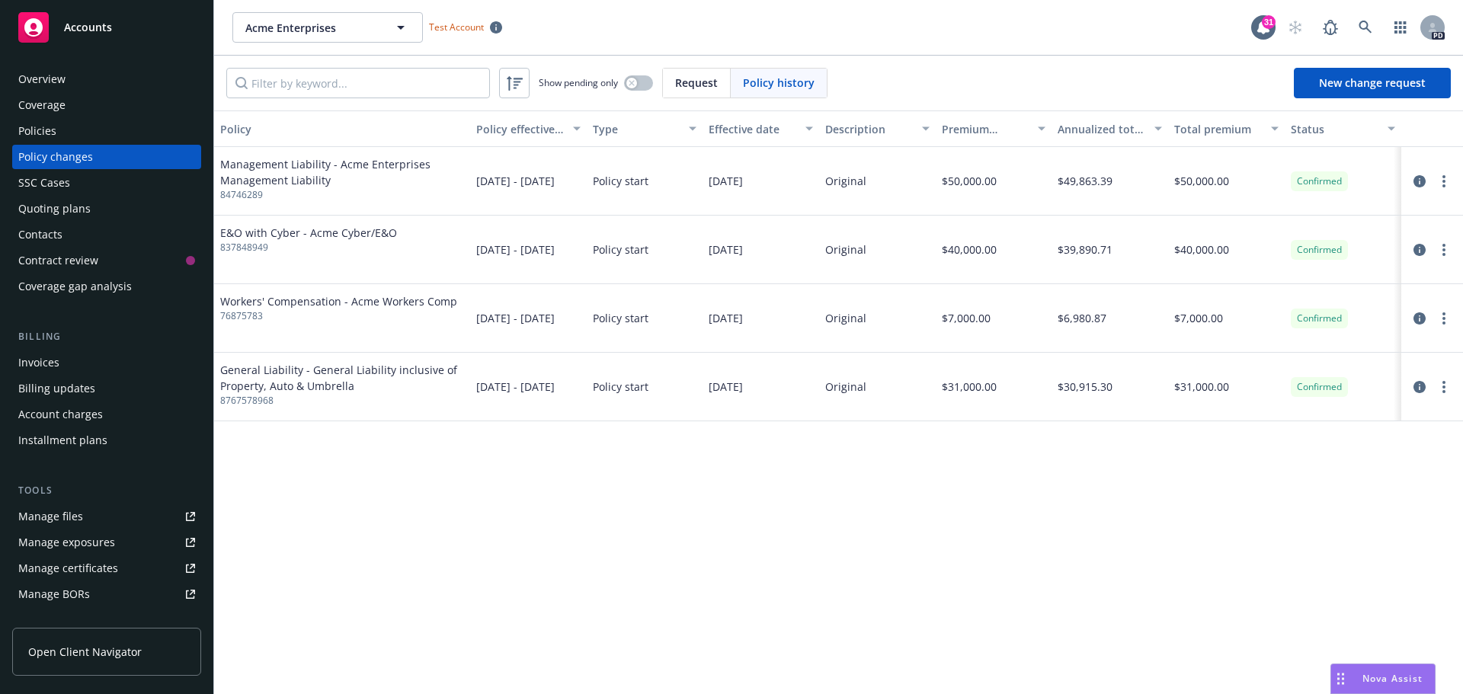
click at [711, 86] on span "Request" at bounding box center [696, 83] width 43 height 16
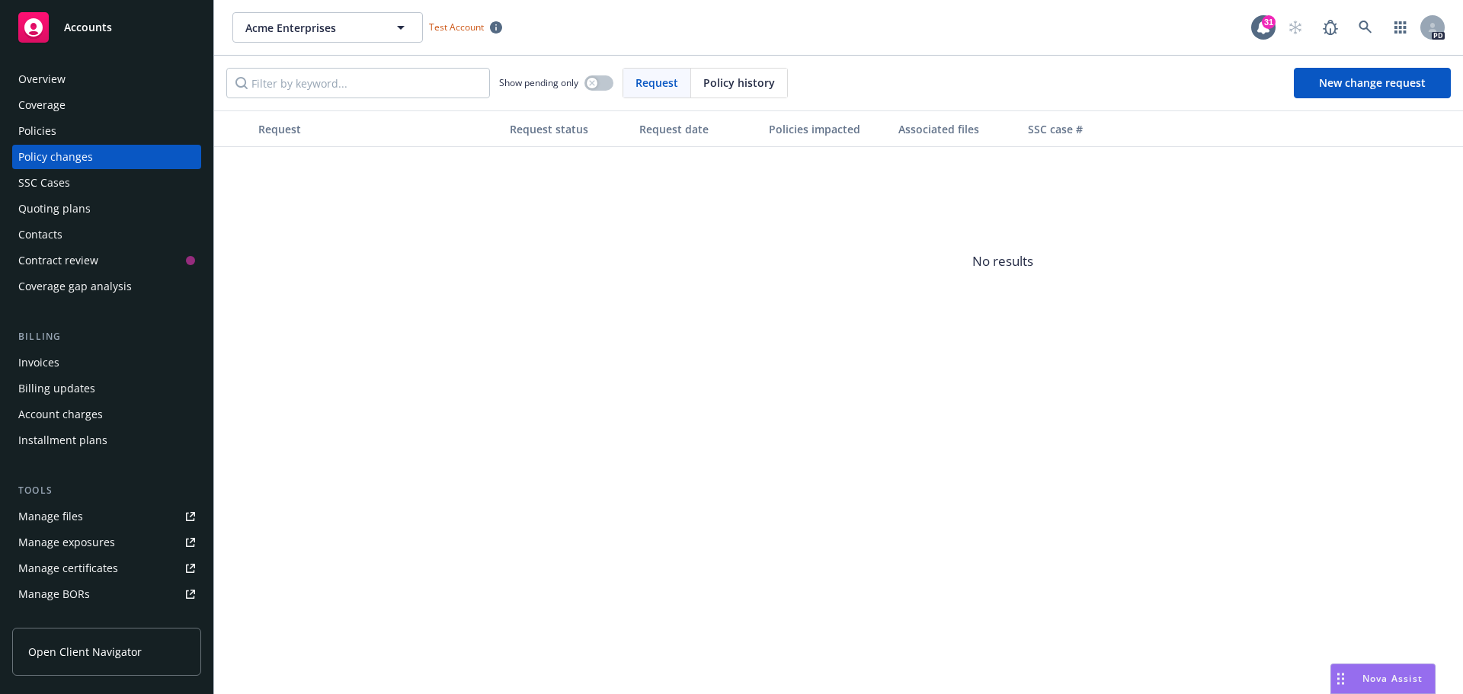
click at [737, 77] on span "Policy history" at bounding box center [739, 83] width 72 height 16
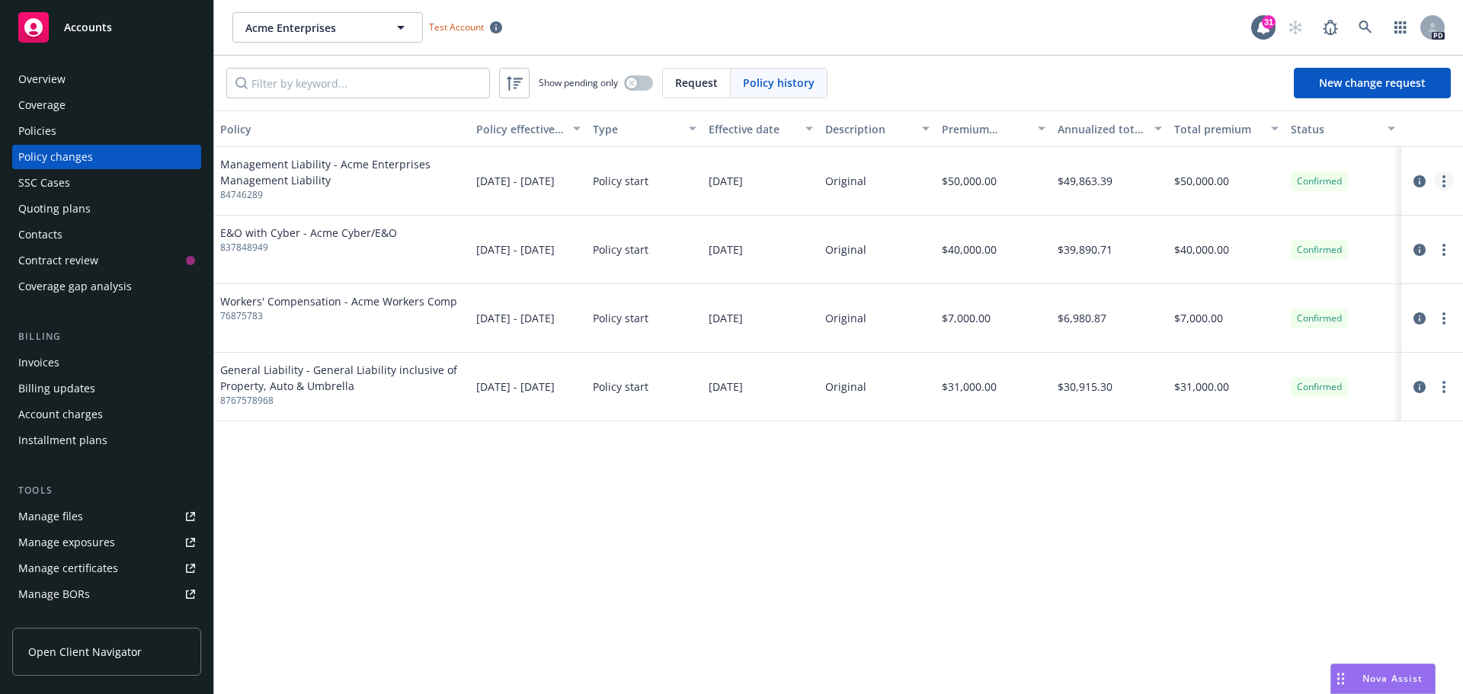
click at [1169, 180] on link "more" at bounding box center [1443, 181] width 18 height 18
